Goal: Task Accomplishment & Management: Manage account settings

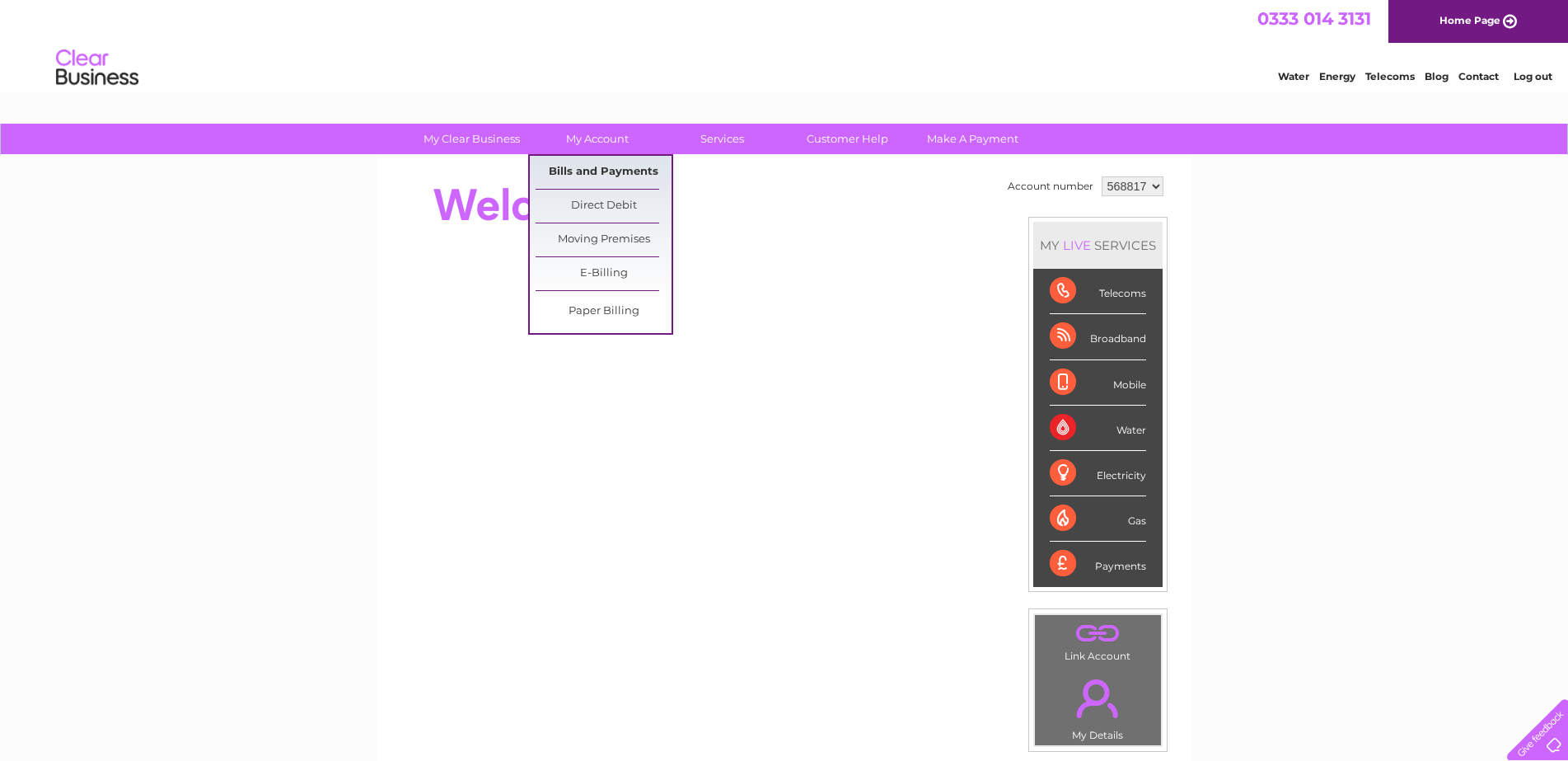
click at [585, 169] on link "Bills and Payments" at bounding box center [603, 172] width 136 height 33
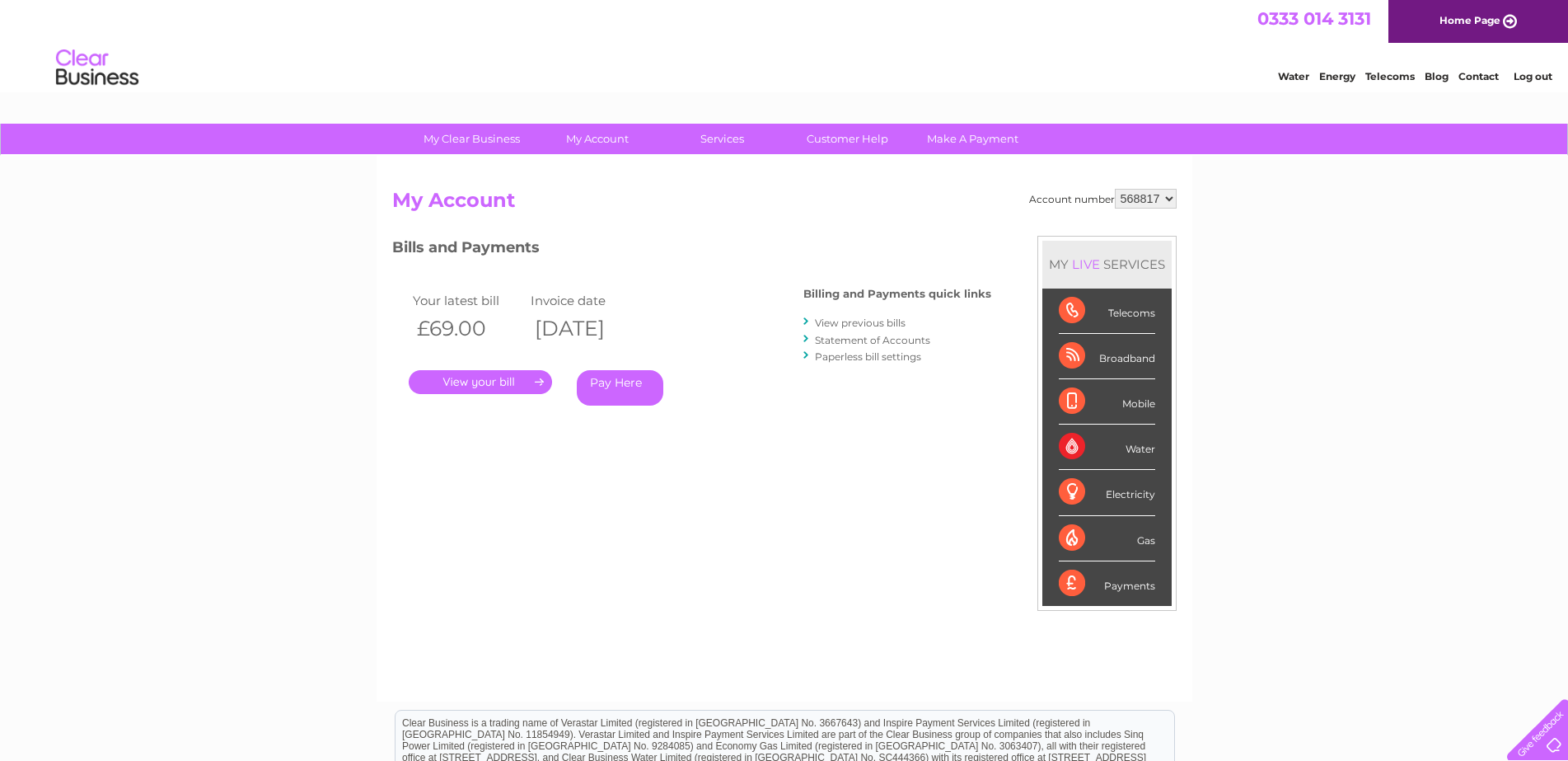
click at [520, 372] on link "." at bounding box center [480, 381] width 143 height 24
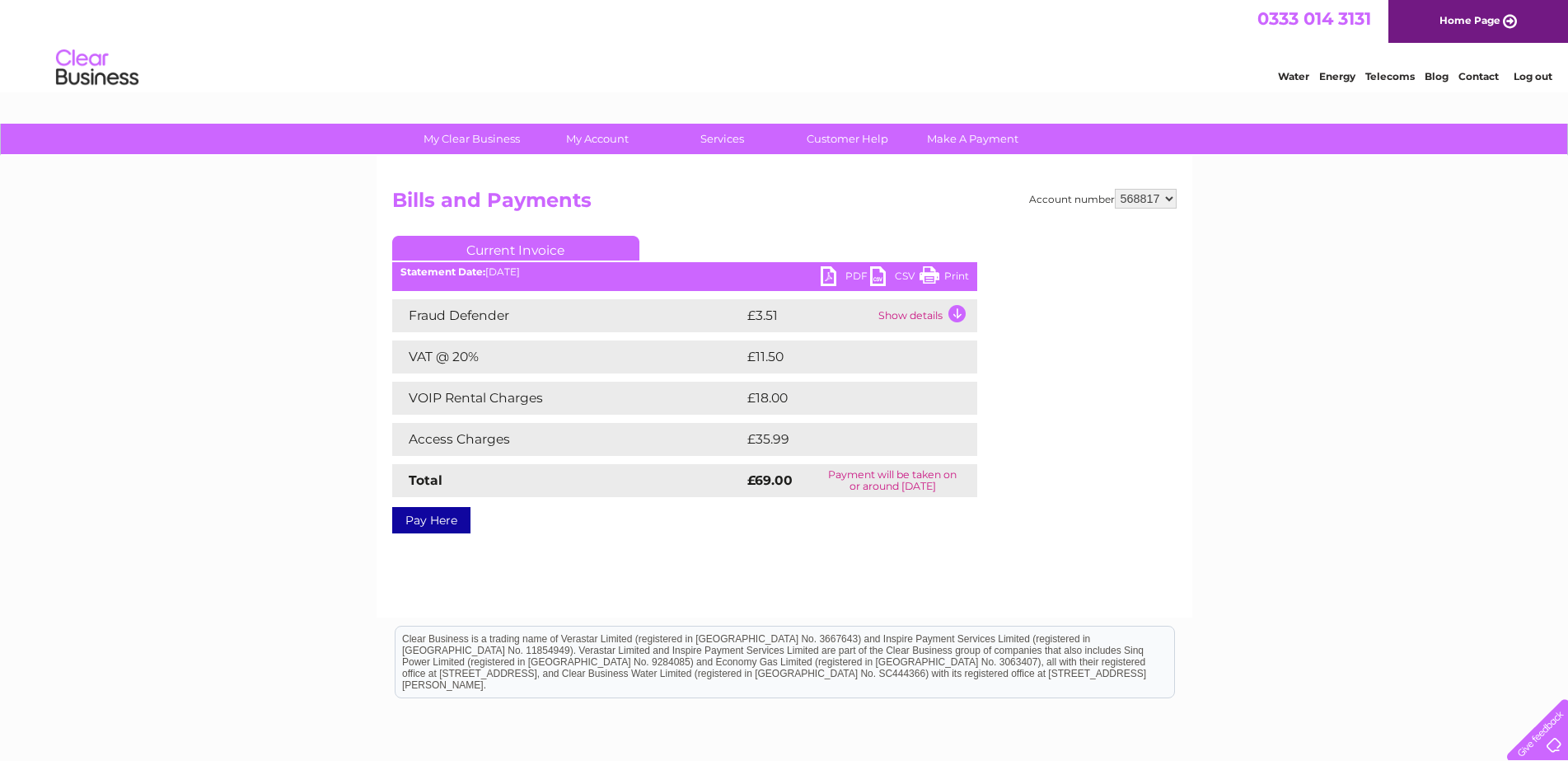
click at [834, 282] on link "PDF" at bounding box center [845, 278] width 50 height 24
